Goal: Task Accomplishment & Management: Manage account settings

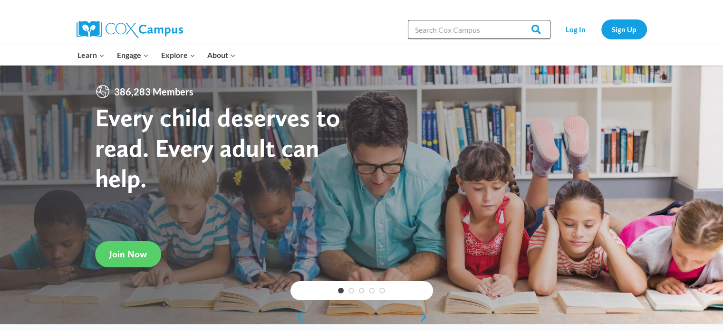
click at [453, 31] on input "Search in https://coxcampus.org/" at bounding box center [479, 29] width 143 height 19
click at [572, 26] on link "Log In" at bounding box center [575, 28] width 41 height 19
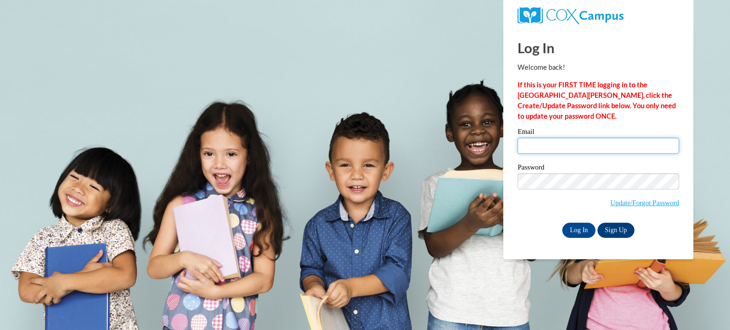
click at [535, 145] on input "Email" at bounding box center [599, 146] width 162 height 16
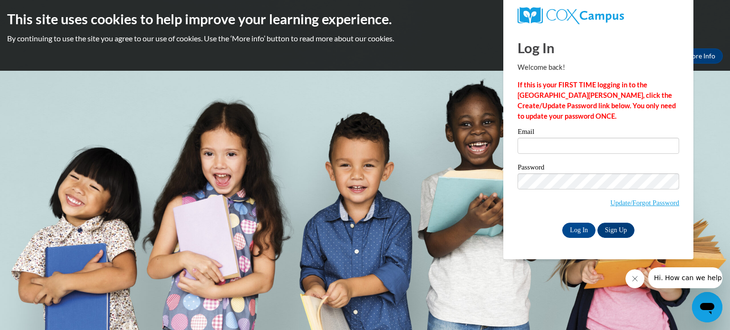
click at [540, 217] on div "Password Update/Forgot Password" at bounding box center [599, 192] width 162 height 56
click at [550, 145] on input "Email" at bounding box center [599, 146] width 162 height 16
type input "smozinsk@kusd.edu"
click at [573, 235] on input "Log In" at bounding box center [578, 230] width 33 height 15
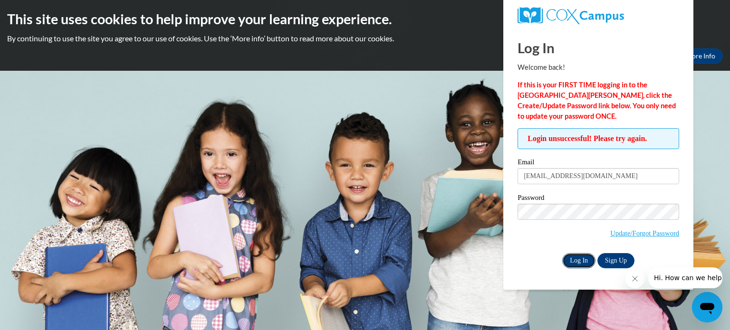
click at [579, 261] on input "Log In" at bounding box center [578, 260] width 33 height 15
click at [545, 262] on div "Log In Sign Up" at bounding box center [599, 260] width 162 height 15
click at [636, 232] on link "Update/Forgot Password" at bounding box center [644, 234] width 69 height 8
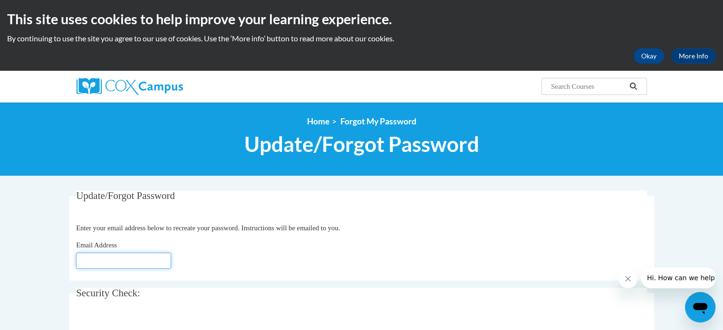
click at [132, 260] on input "Email Address" at bounding box center [123, 261] width 95 height 16
type input "[EMAIL_ADDRESS][DOMAIN_NAME]"
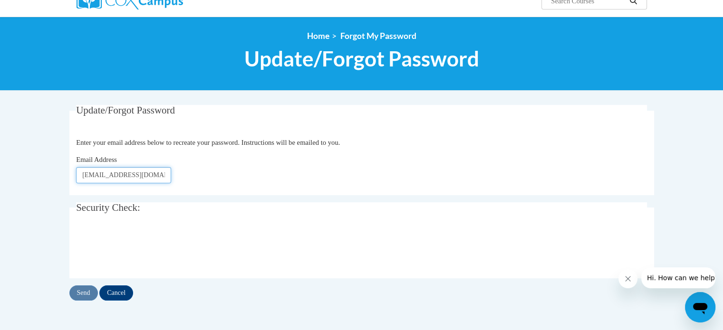
scroll to position [121, 0]
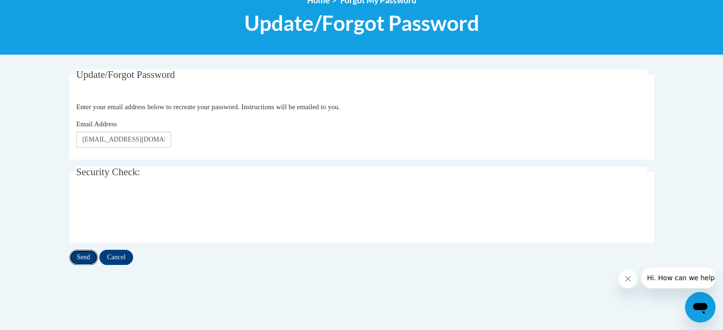
click at [75, 261] on input "Send" at bounding box center [83, 257] width 29 height 15
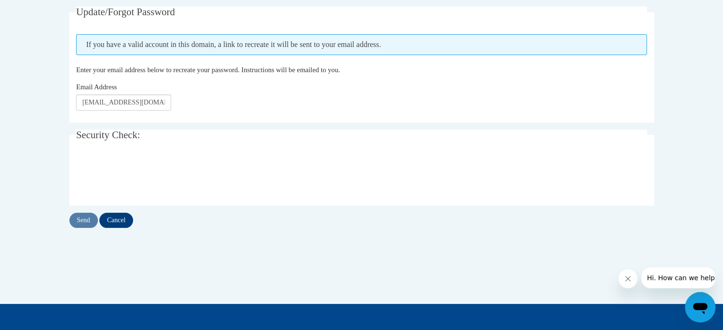
scroll to position [95, 0]
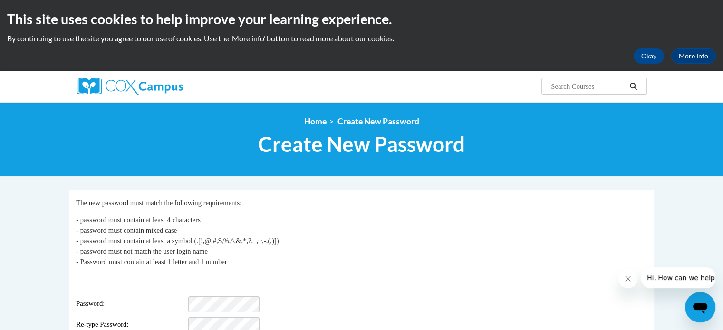
scroll to position [147, 0]
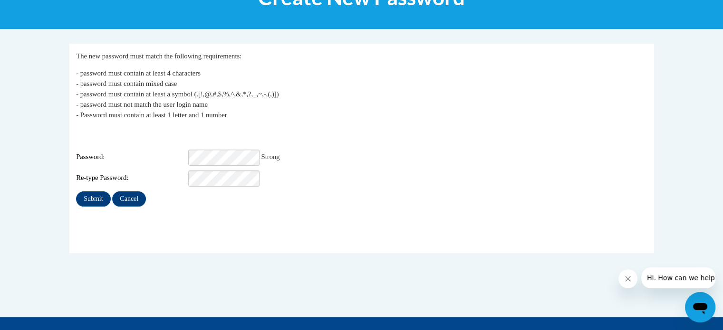
click at [305, 141] on div "Login: smozinsk@kusd.edu Password: Strong Re-type Password:" at bounding box center [361, 156] width 571 height 59
click at [99, 192] on input "Submit" at bounding box center [93, 199] width 34 height 15
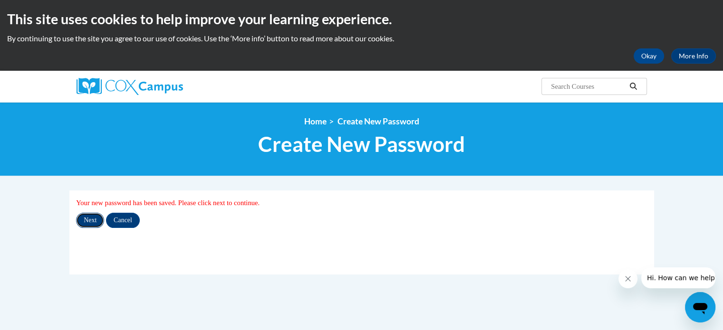
click at [92, 222] on input "Next" at bounding box center [90, 220] width 28 height 15
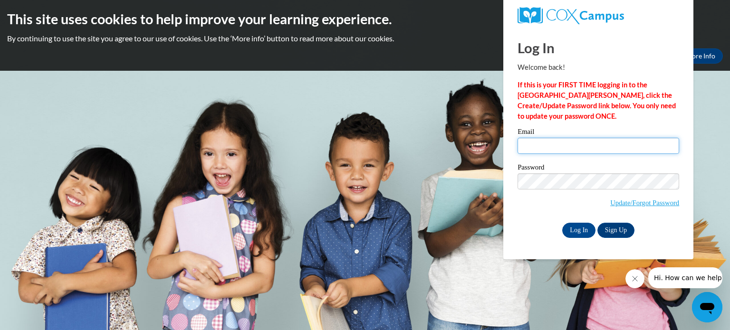
type input "smozinsk@kusd.edu"
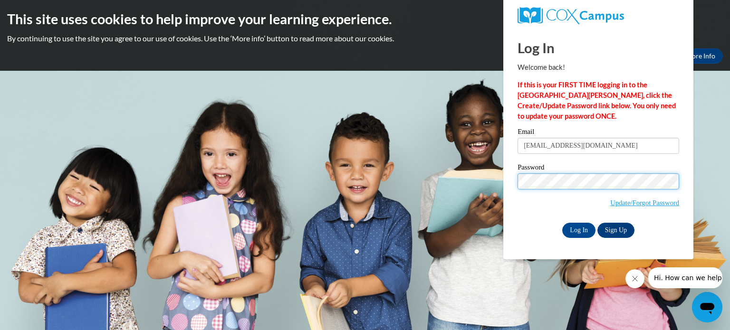
click at [395, 185] on body "This site uses cookies to help improve your learning experience. By continuing …" at bounding box center [365, 165] width 730 height 330
click at [562, 223] on input "Log In" at bounding box center [578, 230] width 33 height 15
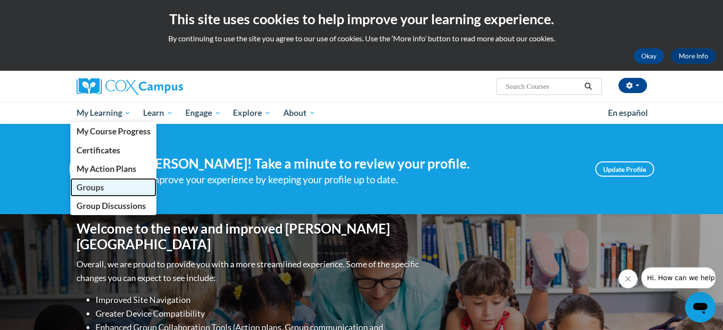
click at [106, 190] on link "Groups" at bounding box center [113, 187] width 87 height 19
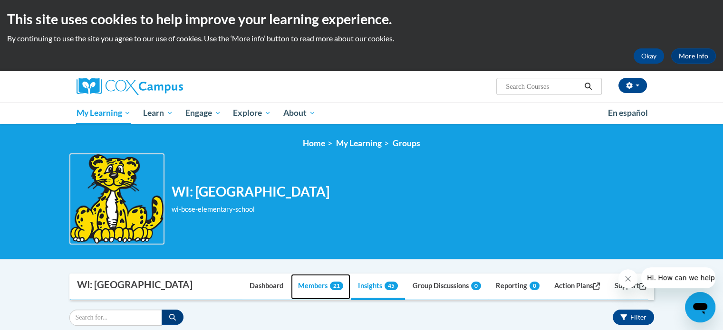
click at [292, 294] on link "Members 21" at bounding box center [320, 287] width 59 height 26
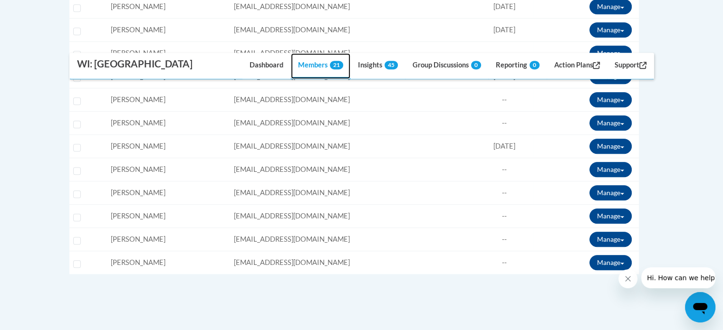
scroll to position [589, 0]
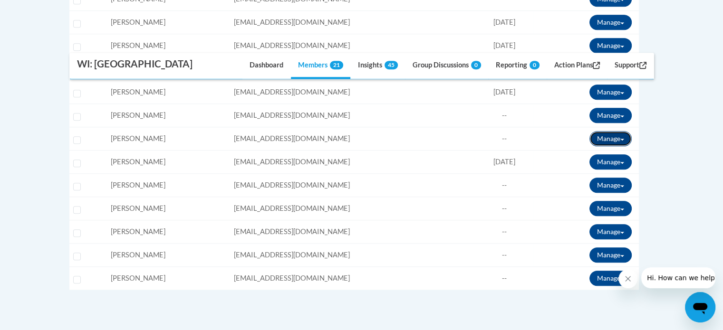
click at [621, 133] on button "Manage" at bounding box center [610, 138] width 42 height 15
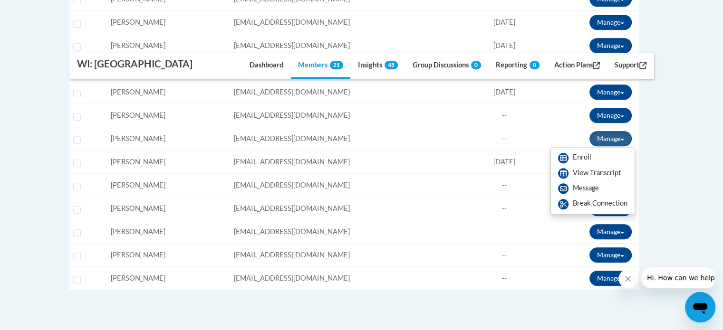
click at [679, 138] on body "This site uses cookies to help improve your learning experience. By continuing …" at bounding box center [361, 1] width 723 height 1181
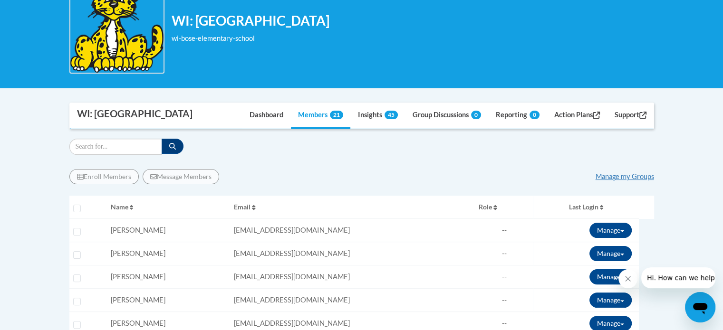
scroll to position [175, 0]
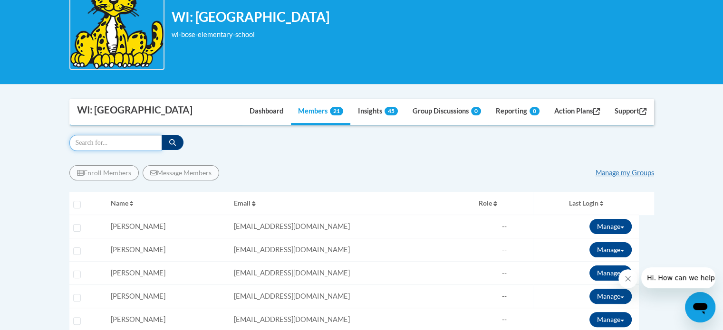
click at [110, 146] on input "Search" at bounding box center [115, 143] width 93 height 16
type input "[PERSON_NAME]"
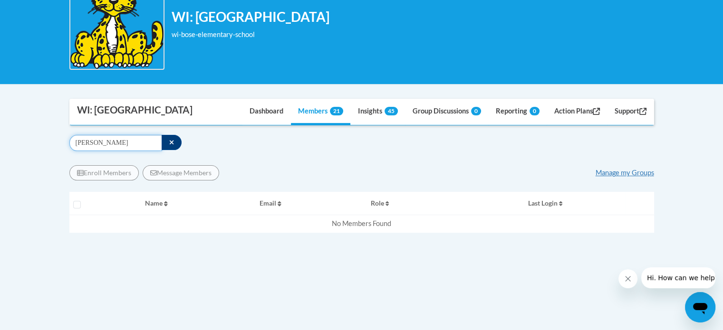
drag, startPoint x: 120, startPoint y: 145, endPoint x: 0, endPoint y: 140, distance: 120.4
click at [0, 140] on body "This site uses cookies to help improve your learning experience. By continuing …" at bounding box center [361, 180] width 723 height 710
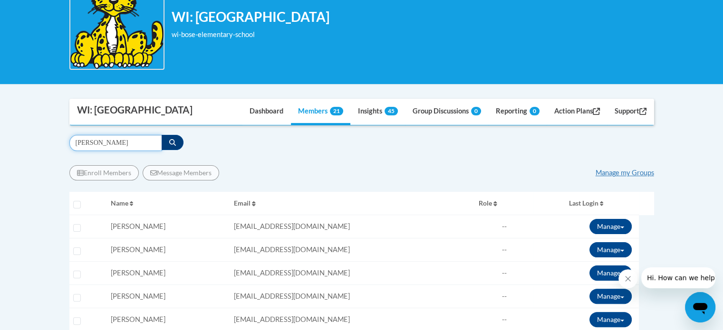
type input "[PERSON_NAME]"
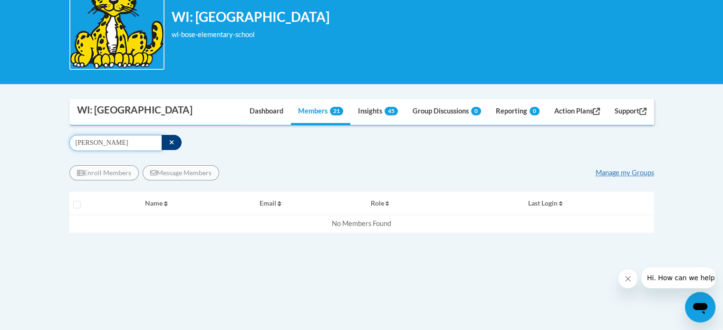
drag, startPoint x: 121, startPoint y: 140, endPoint x: 0, endPoint y: 137, distance: 120.8
click at [0, 137] on body "This site uses cookies to help improve your learning experience. By continuing …" at bounding box center [361, 180] width 723 height 710
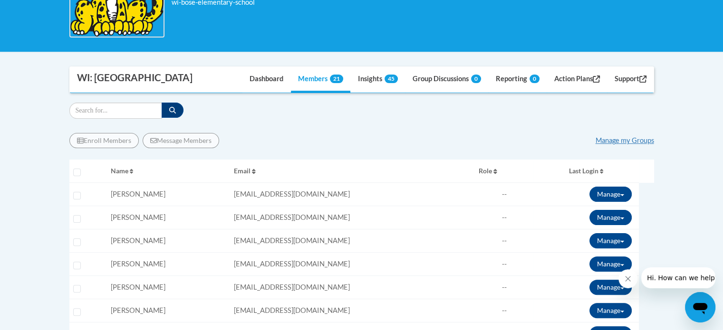
scroll to position [0, 0]
